Goal: Task Accomplishment & Management: Manage account settings

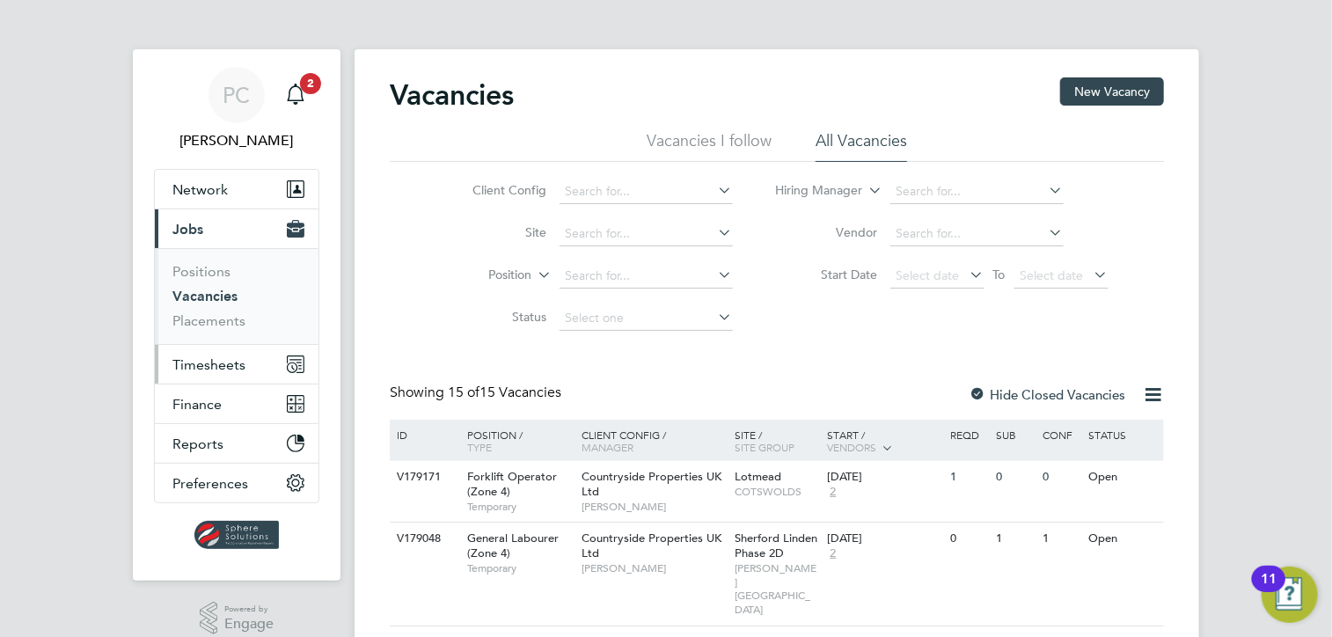
click at [187, 358] on span "Timesheets" at bounding box center [208, 364] width 73 height 17
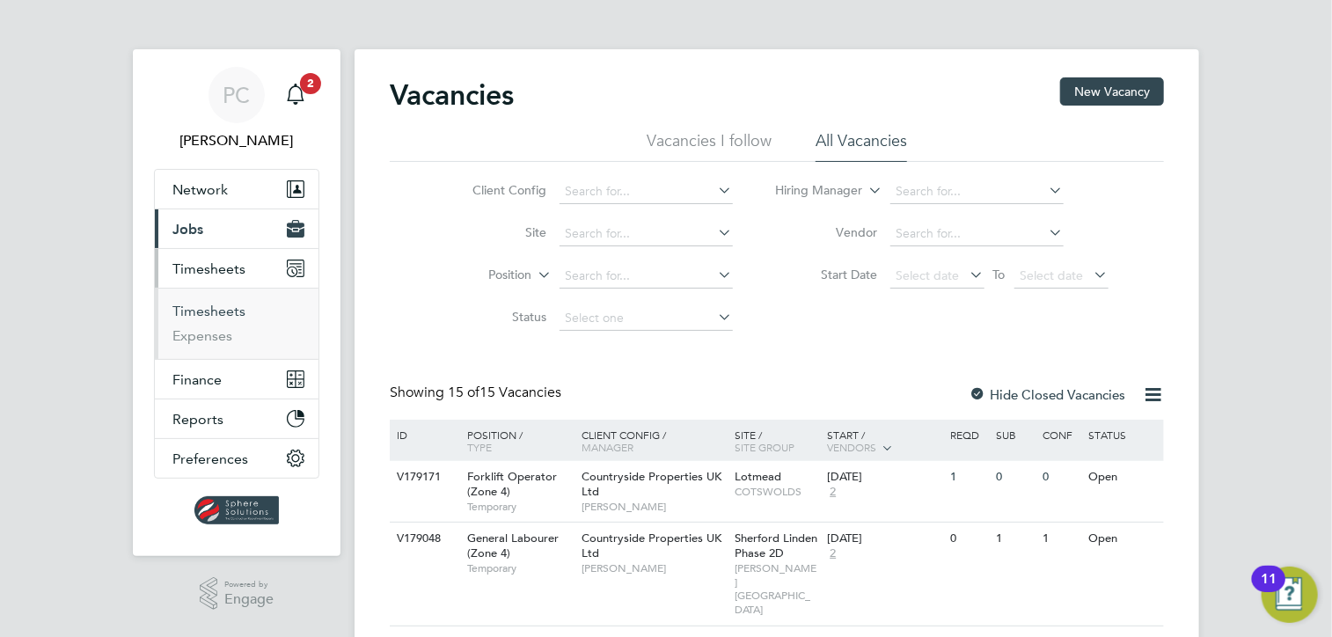
click at [224, 304] on link "Timesheets" at bounding box center [208, 311] width 73 height 17
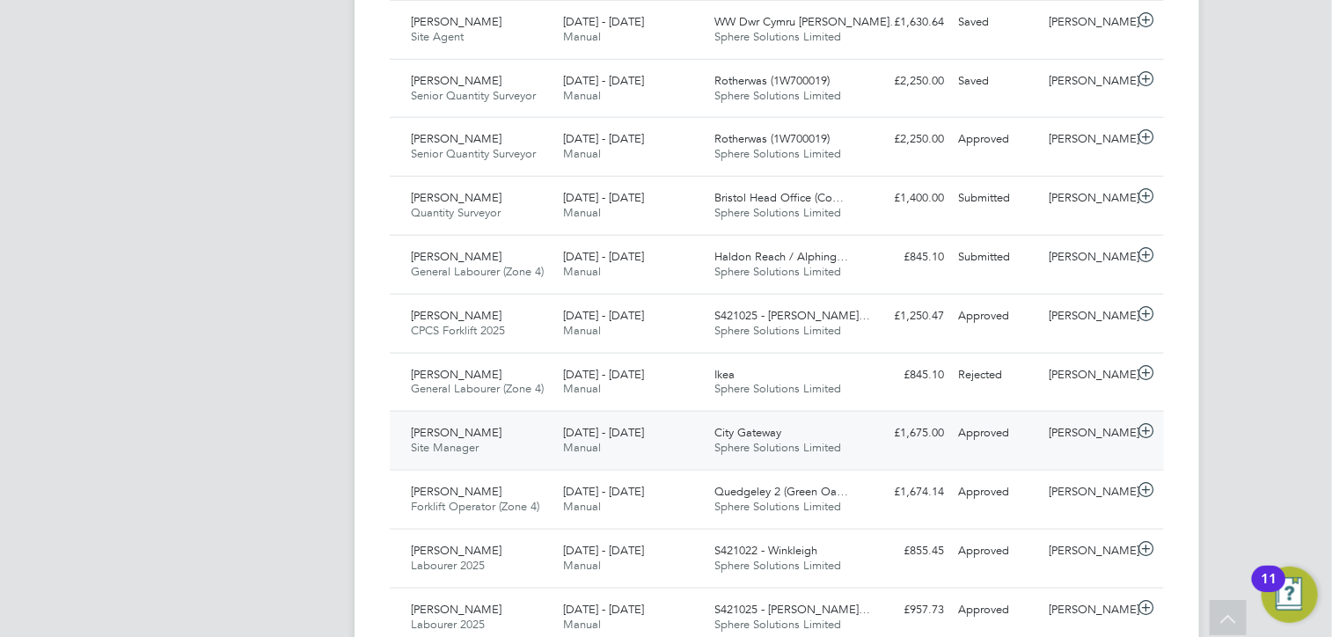
click at [1000, 443] on div "Approved" at bounding box center [996, 433] width 91 height 29
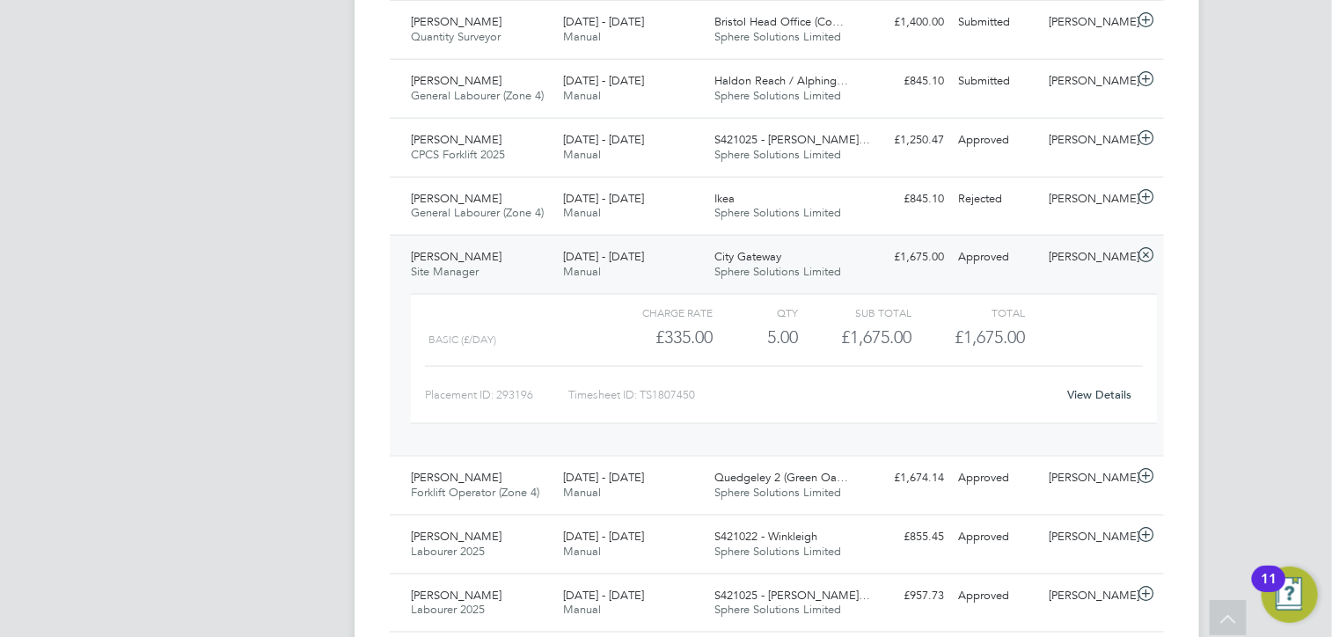
click at [1094, 398] on link "View Details" at bounding box center [1100, 394] width 64 height 15
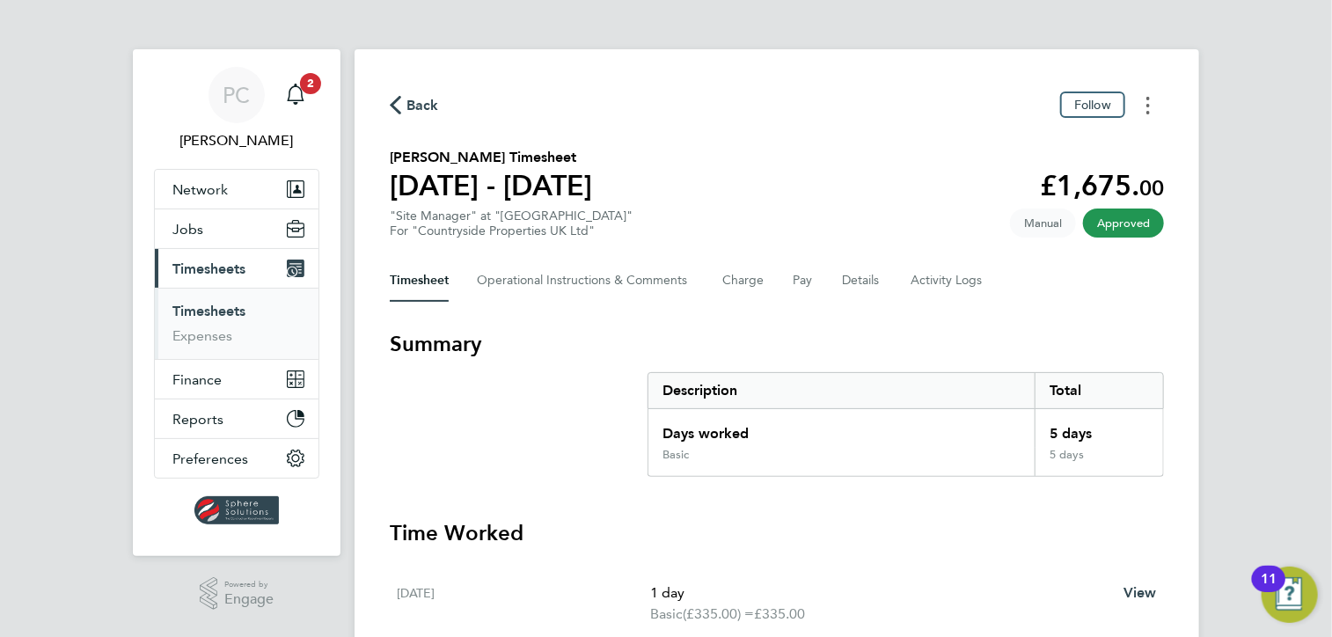
click at [1154, 102] on button "Timesheets Menu" at bounding box center [1148, 104] width 32 height 27
click at [1101, 140] on link "Download timesheet" at bounding box center [1058, 144] width 211 height 35
click at [425, 112] on span "Back" at bounding box center [422, 105] width 33 height 21
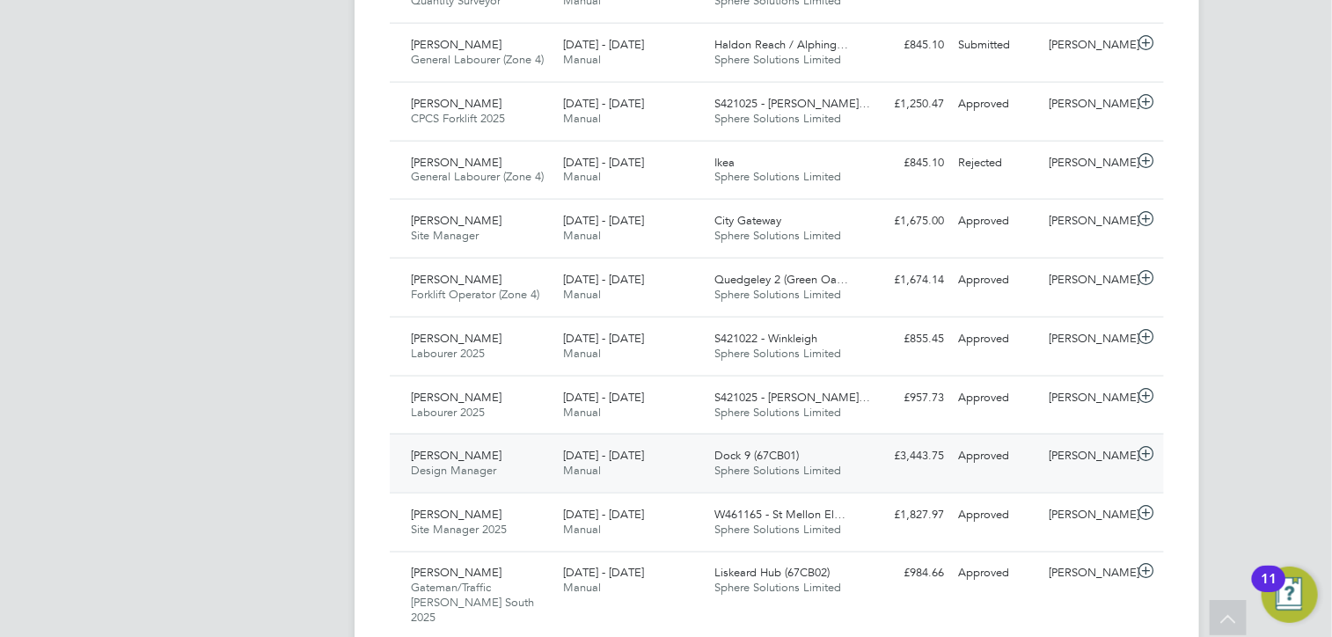
click at [978, 457] on div "Approved" at bounding box center [996, 456] width 91 height 29
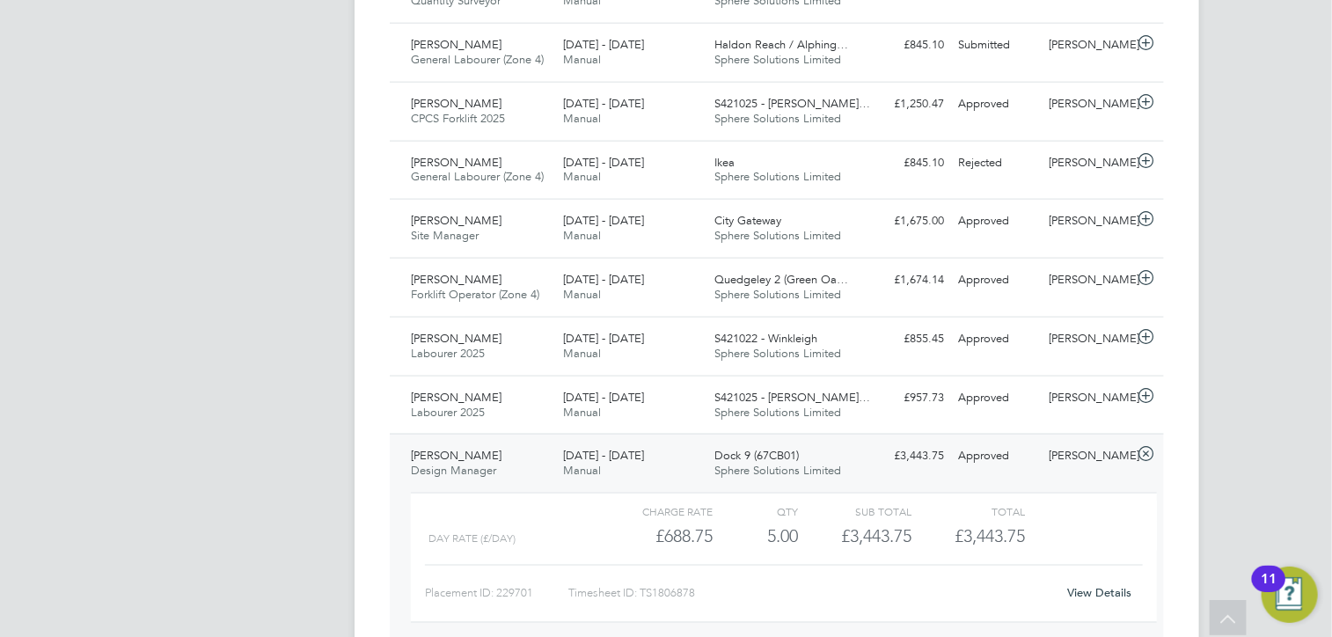
click at [1120, 588] on link "View Details" at bounding box center [1100, 593] width 64 height 15
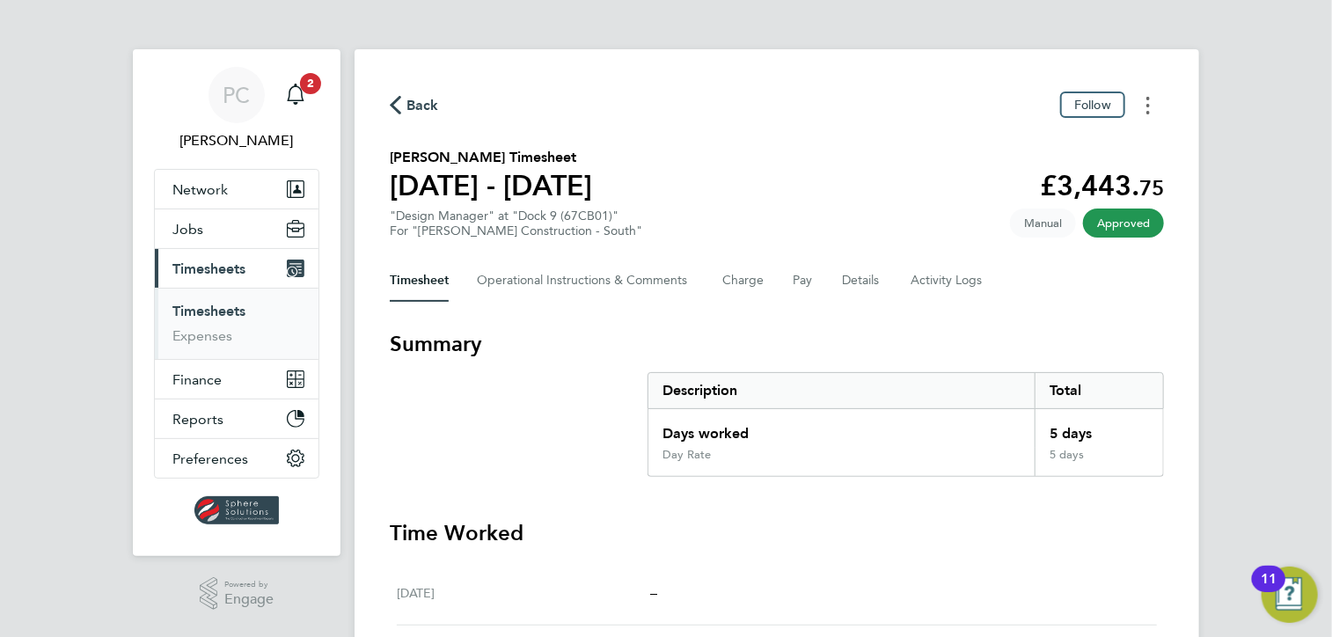
click at [1150, 112] on button "Timesheets Menu" at bounding box center [1148, 104] width 32 height 27
click at [1121, 145] on link "Download timesheet" at bounding box center [1058, 144] width 211 height 35
